Goal: Task Accomplishment & Management: Manage account settings

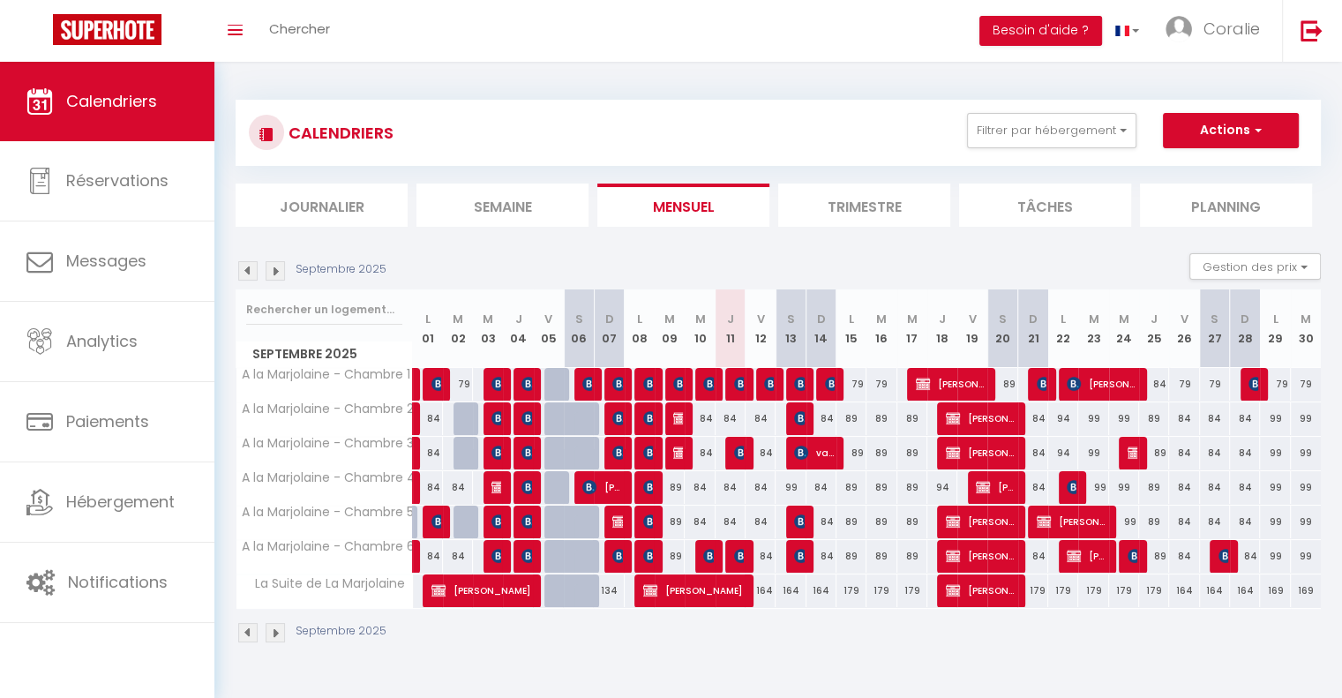
click at [709, 417] on div "84" at bounding box center [700, 418] width 30 height 33
type input "84"
type input "Mer 10 Septembre 2025"
type input "Jeu 11 Septembre 2025"
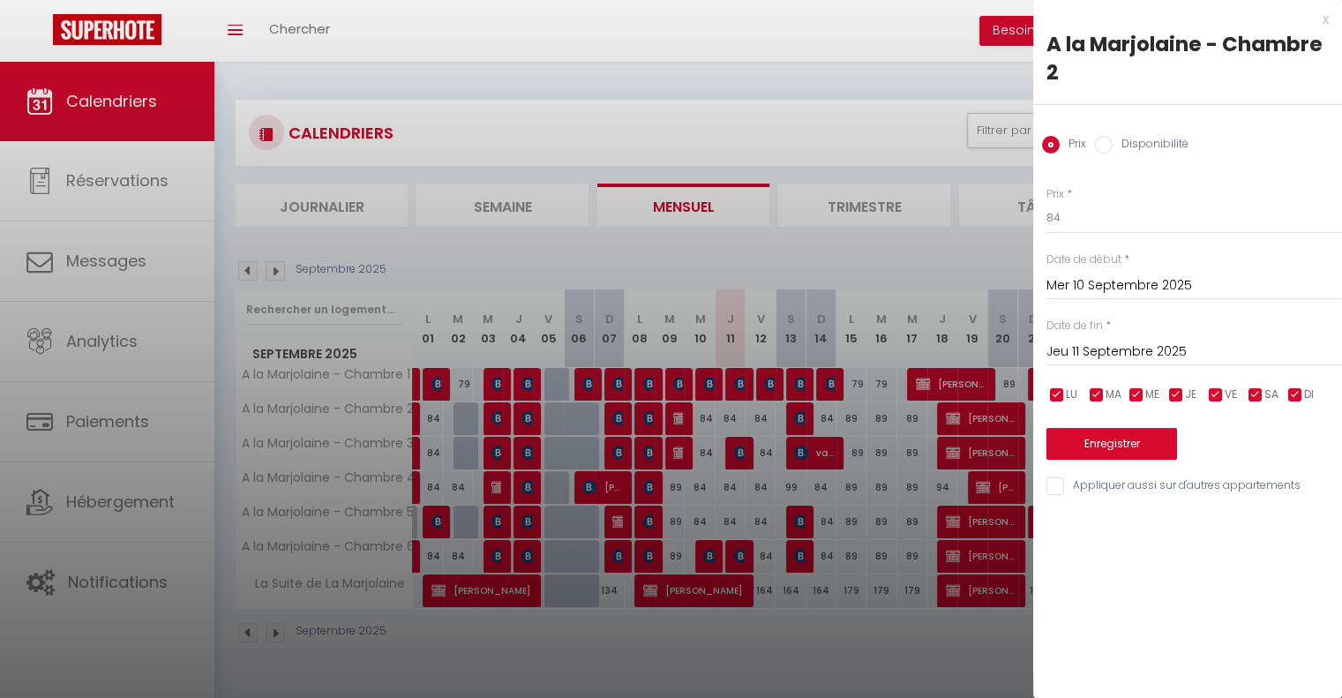
click at [805, 635] on div at bounding box center [671, 349] width 1342 height 698
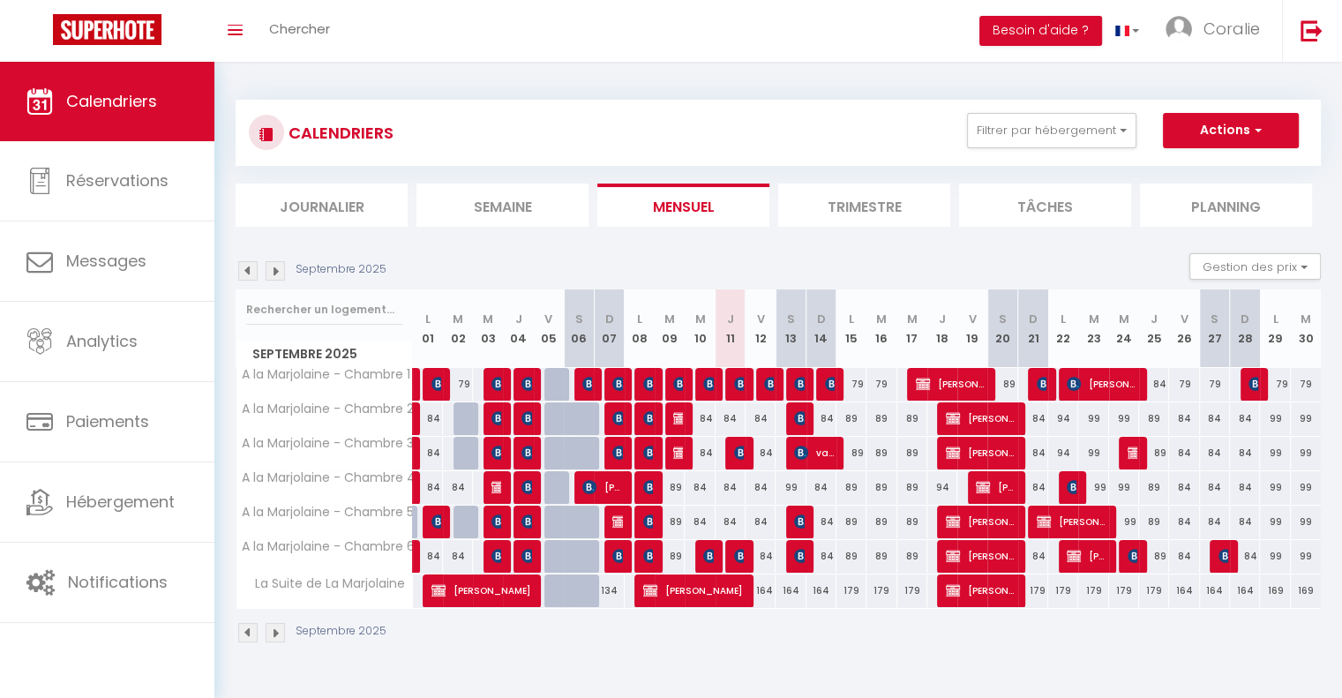
click at [734, 417] on div "84" at bounding box center [731, 418] width 30 height 33
type input "84"
type input "Jeu 11 Septembre 2025"
type input "Ven 12 Septembre 2025"
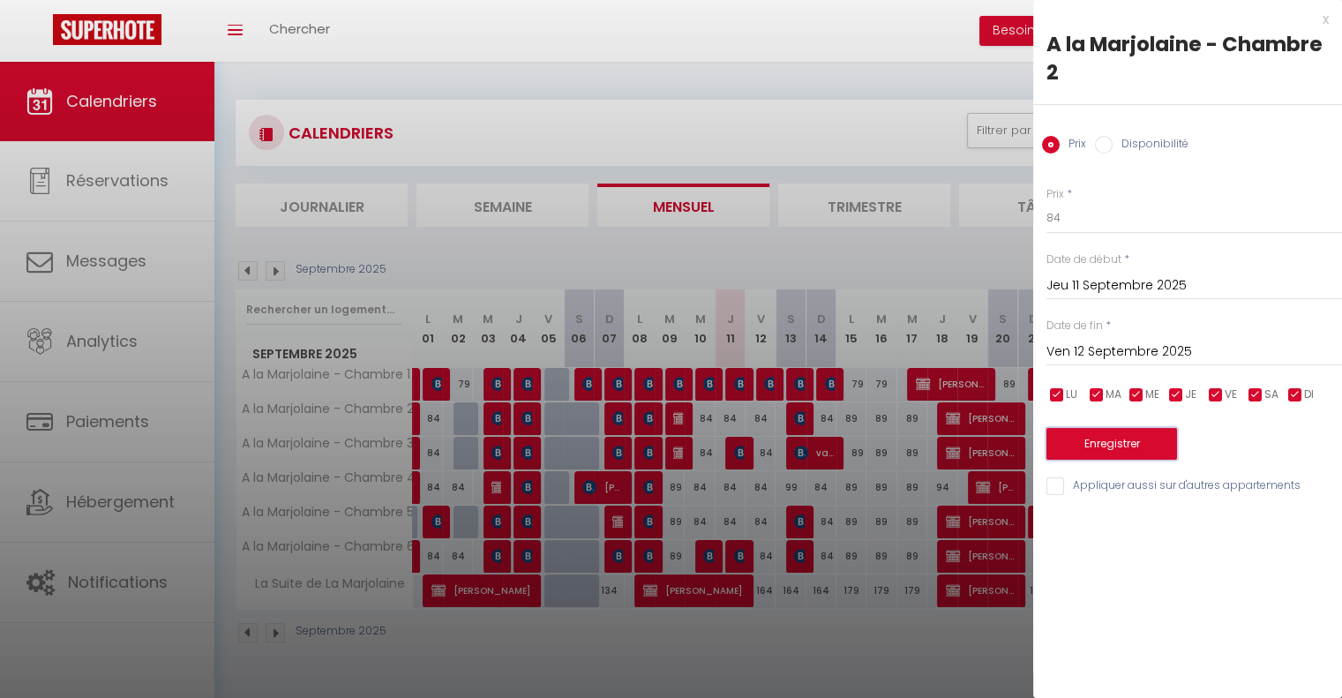
click at [1116, 446] on button "Enregistrer" at bounding box center [1112, 444] width 131 height 32
